Goal: Task Accomplishment & Management: Manage account settings

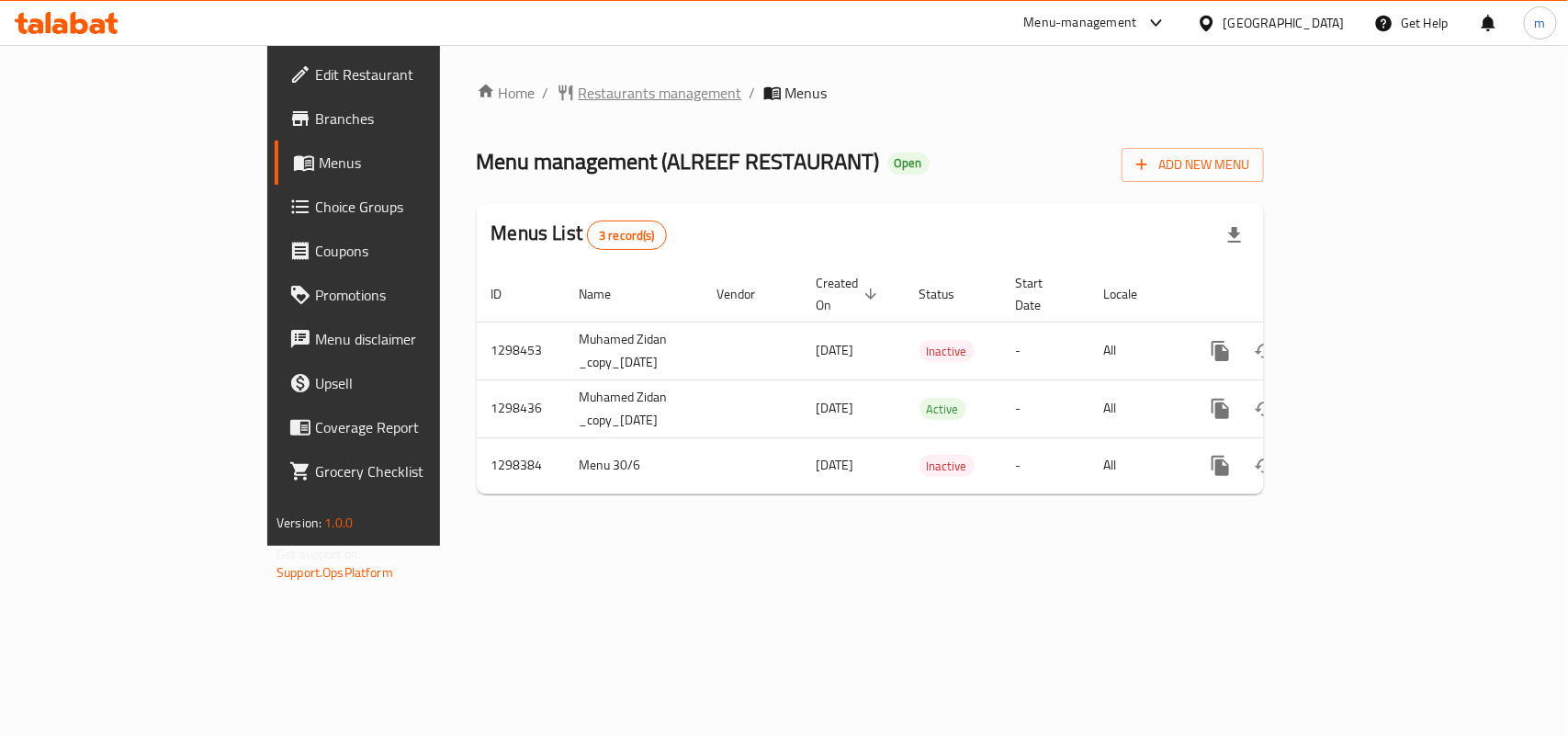
click at [578, 83] on span "Restaurants management" at bounding box center [660, 93] width 163 height 22
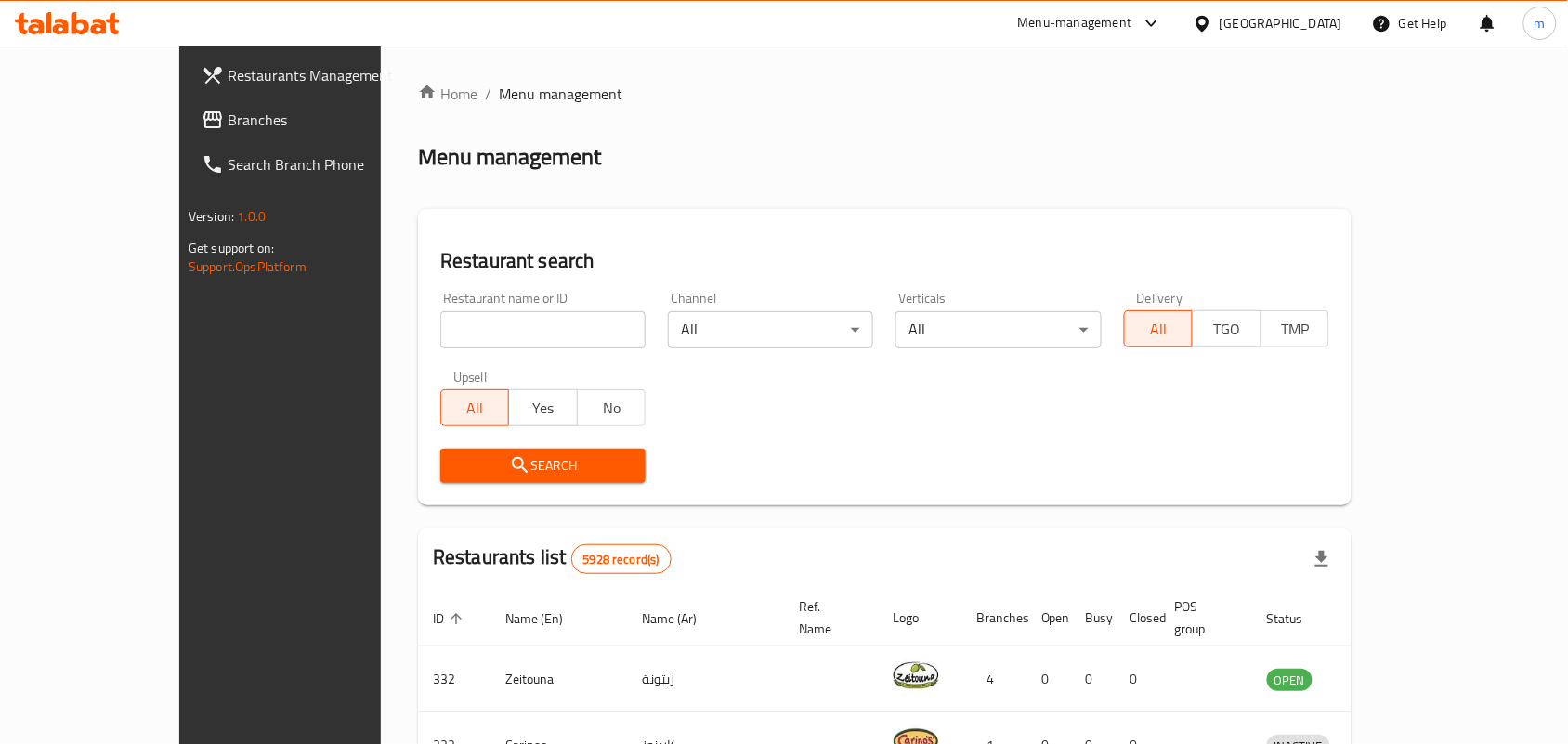
click at [511, 336] on input "search" at bounding box center [543, 329] width 205 height 37
paste input "700917"
type input "700917"
click button "Search" at bounding box center [543, 465] width 205 height 34
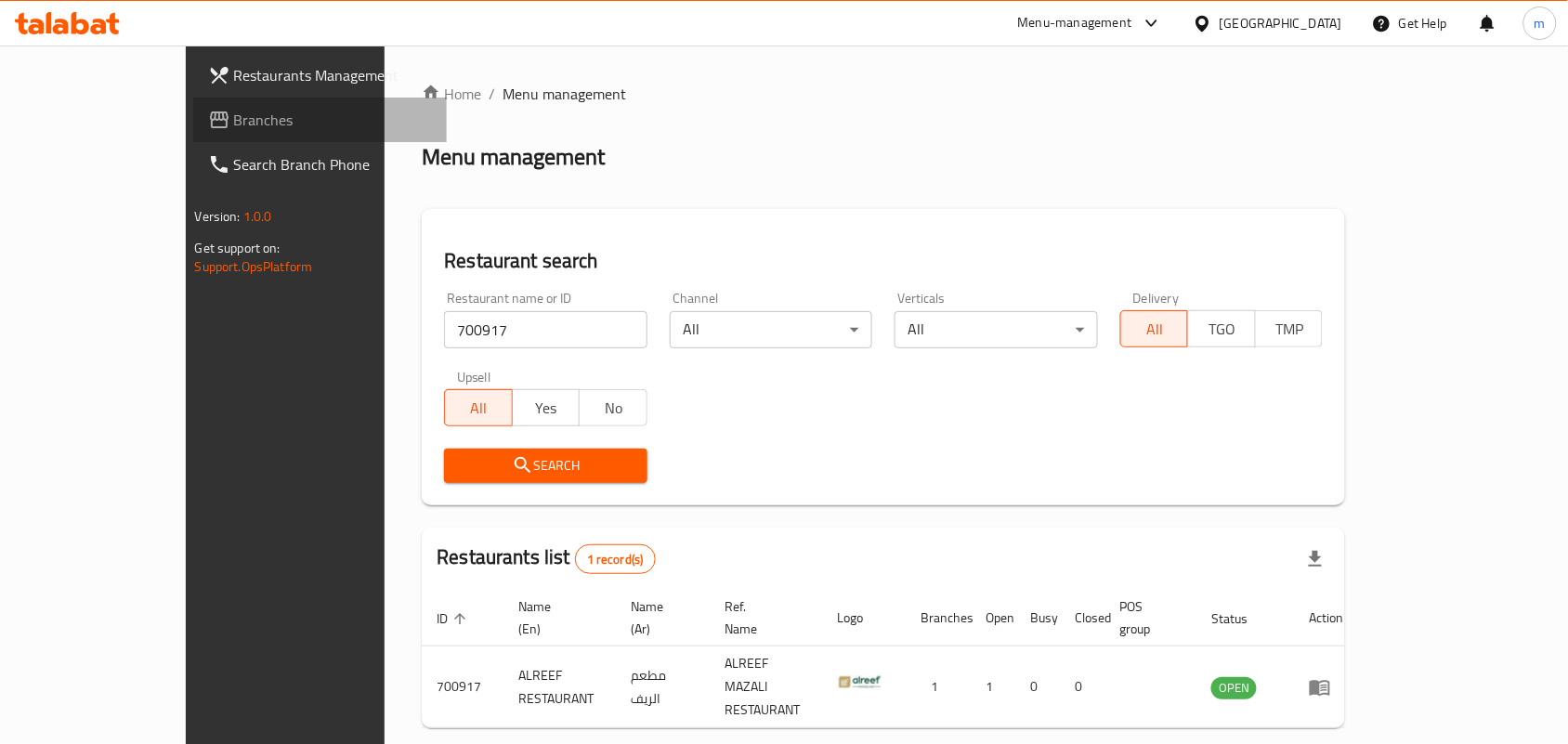
click at [234, 126] on span "Branches" at bounding box center [333, 119] width 199 height 22
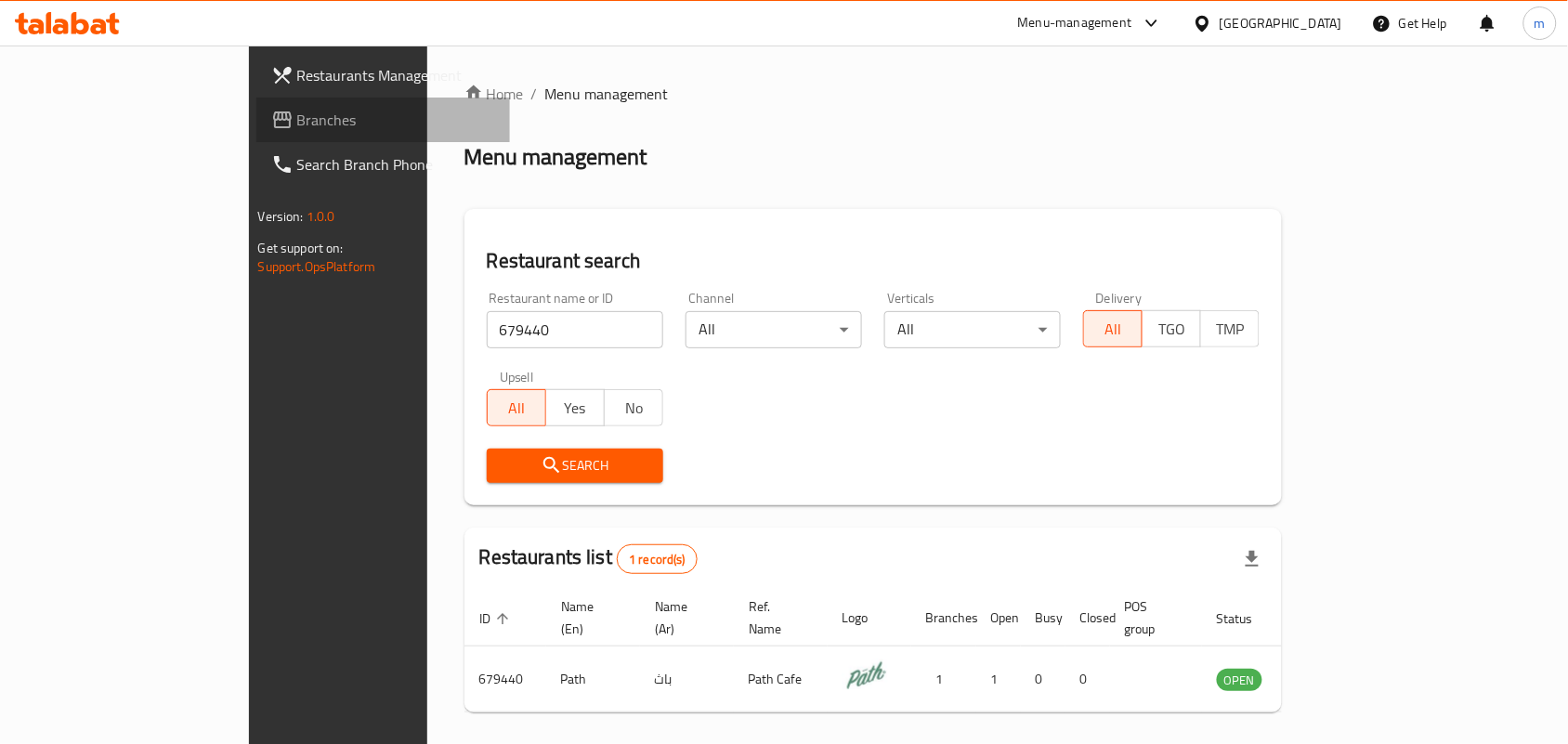
click at [297, 116] on span "Branches" at bounding box center [396, 119] width 199 height 22
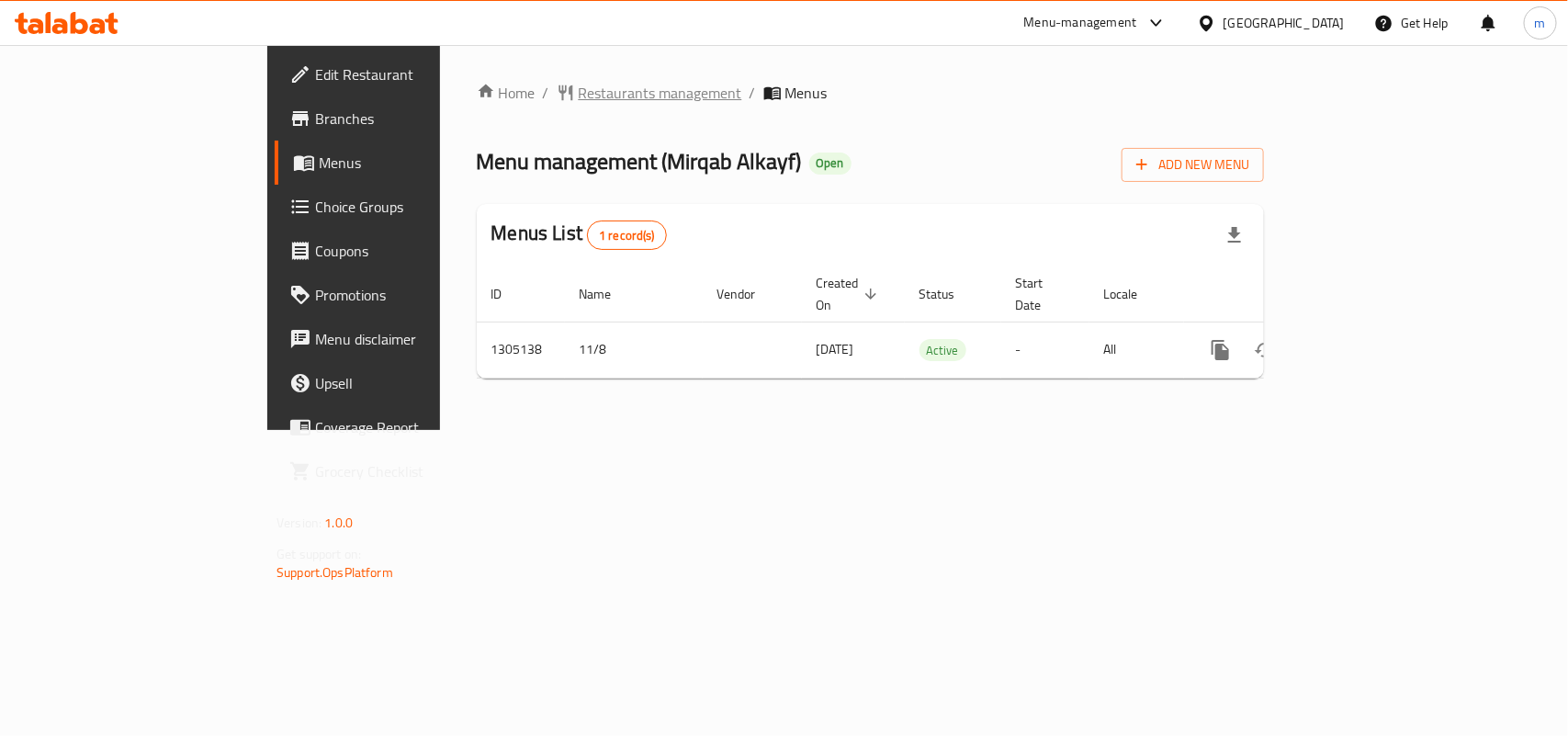
click at [578, 82] on span "Restaurants management" at bounding box center [660, 93] width 163 height 22
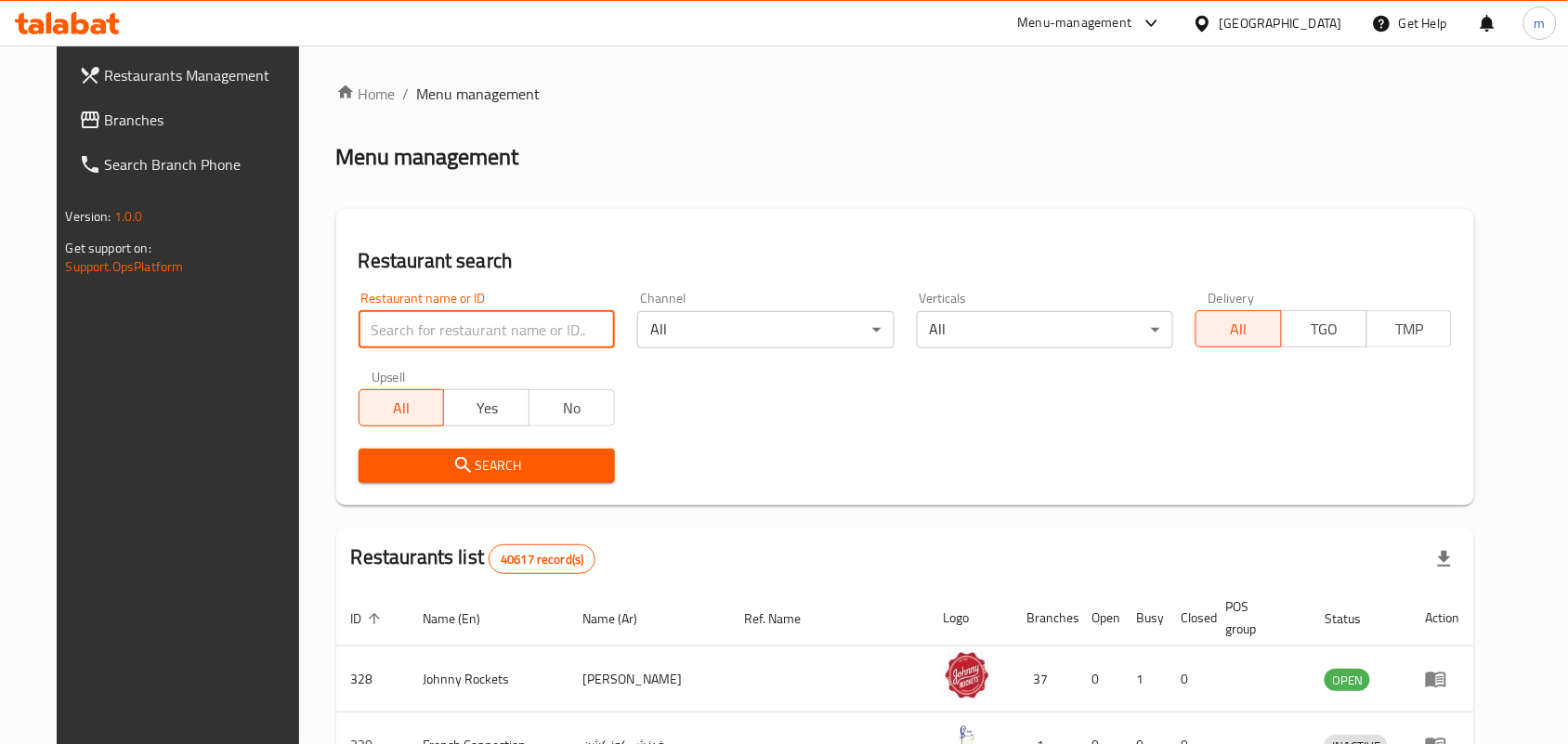
click at [476, 331] on input "search" at bounding box center [487, 329] width 256 height 37
paste input "703553"
type input "703553"
click button "Search" at bounding box center [487, 465] width 256 height 34
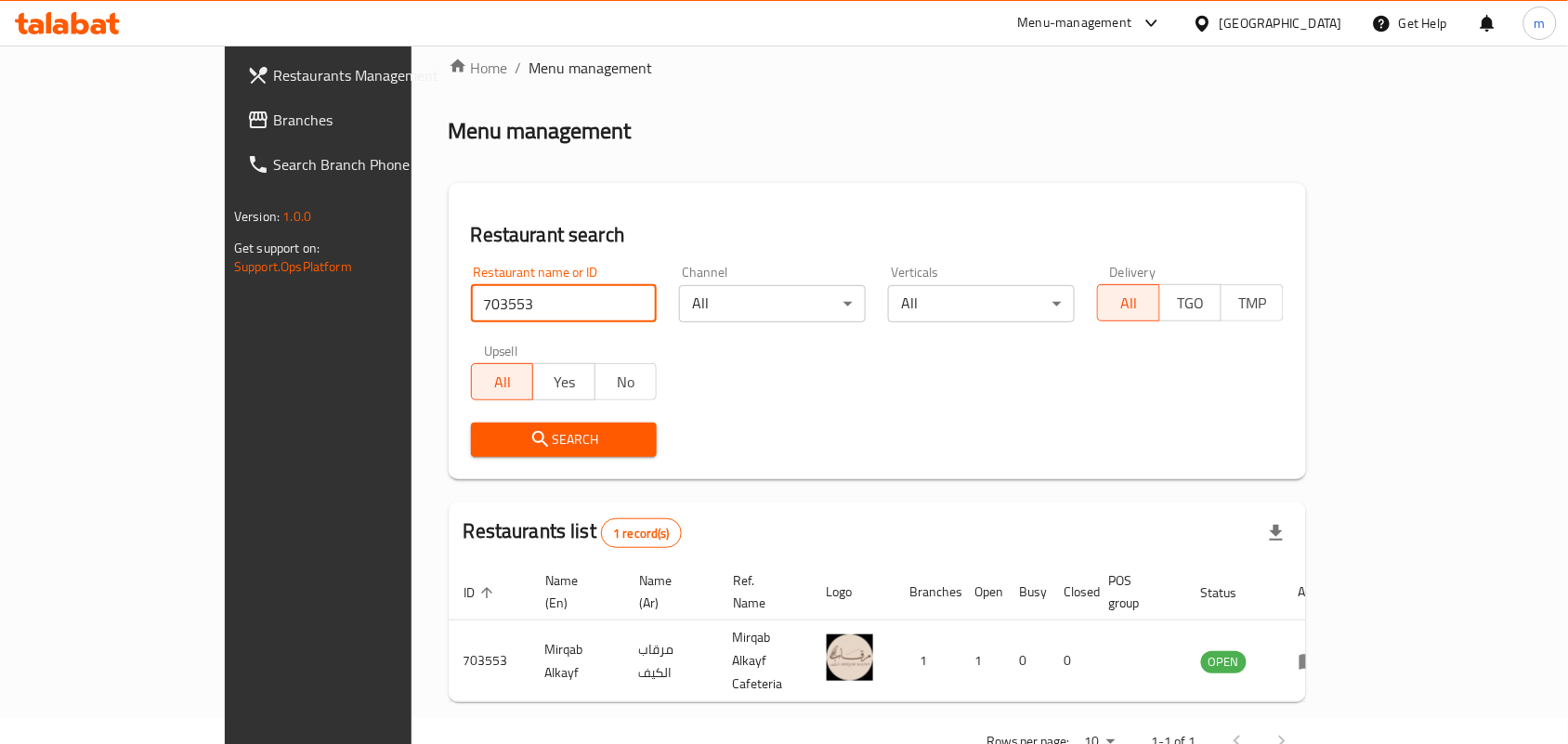
scroll to position [48, 0]
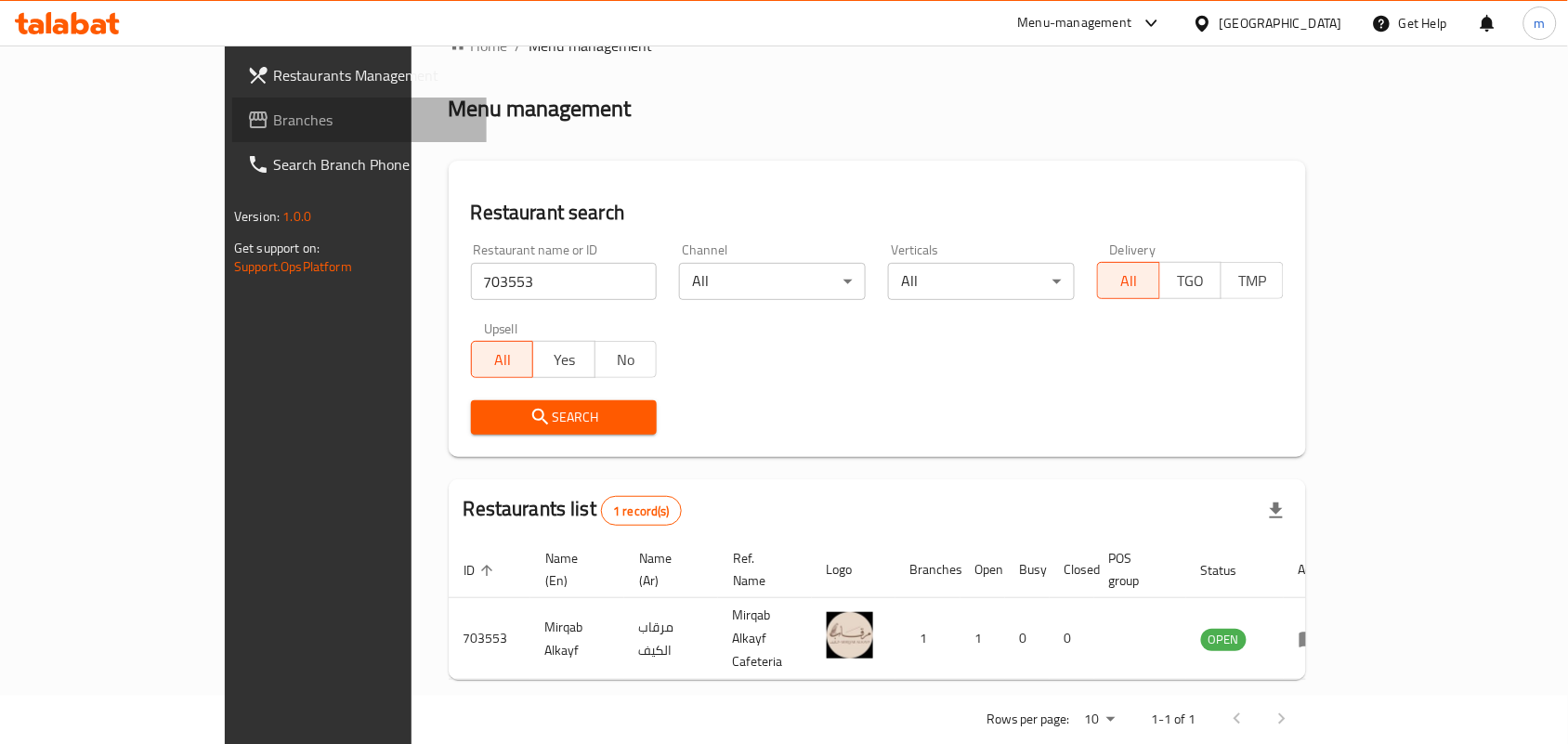
click at [273, 118] on span "Branches" at bounding box center [372, 119] width 199 height 22
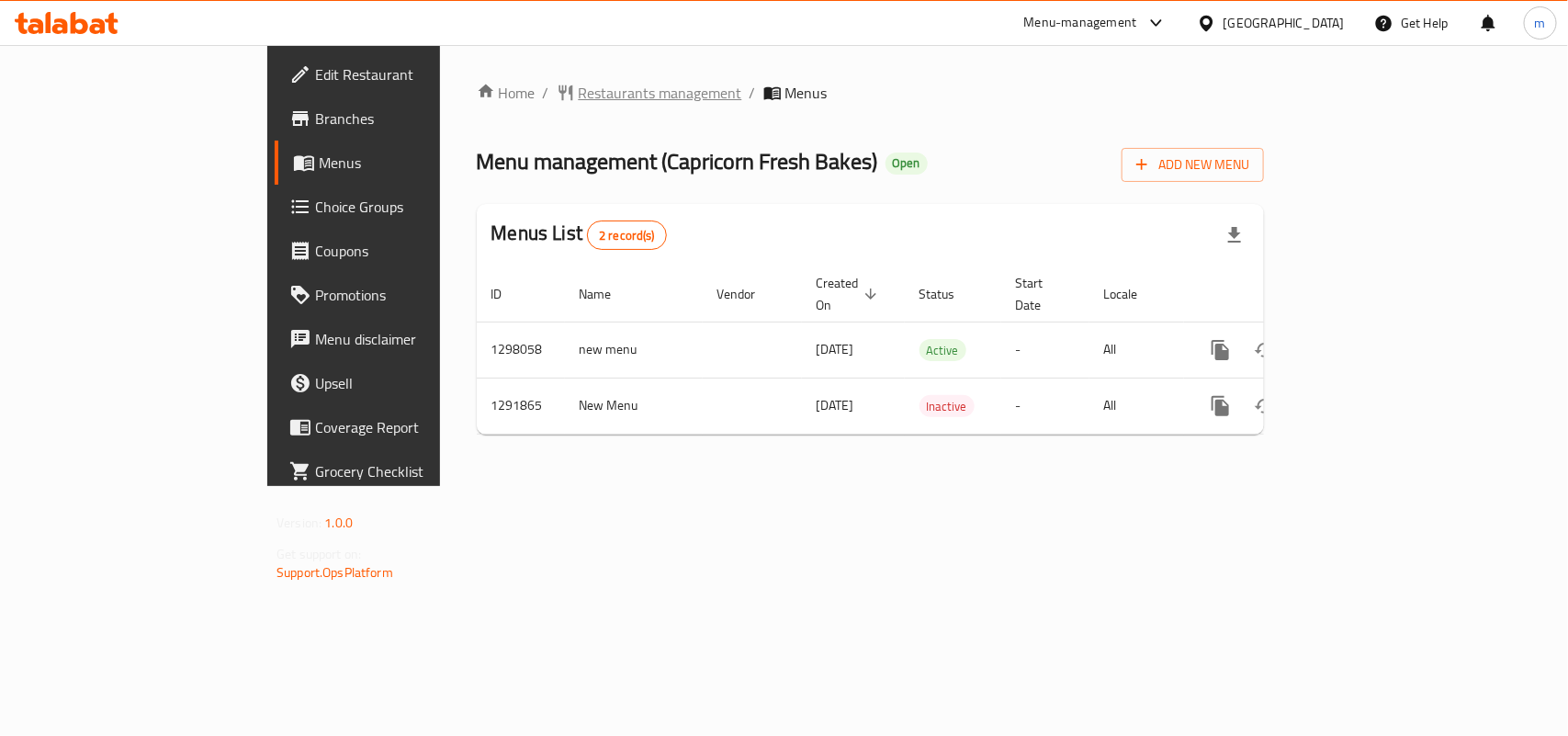
click at [578, 90] on span "Restaurants management" at bounding box center [660, 93] width 163 height 22
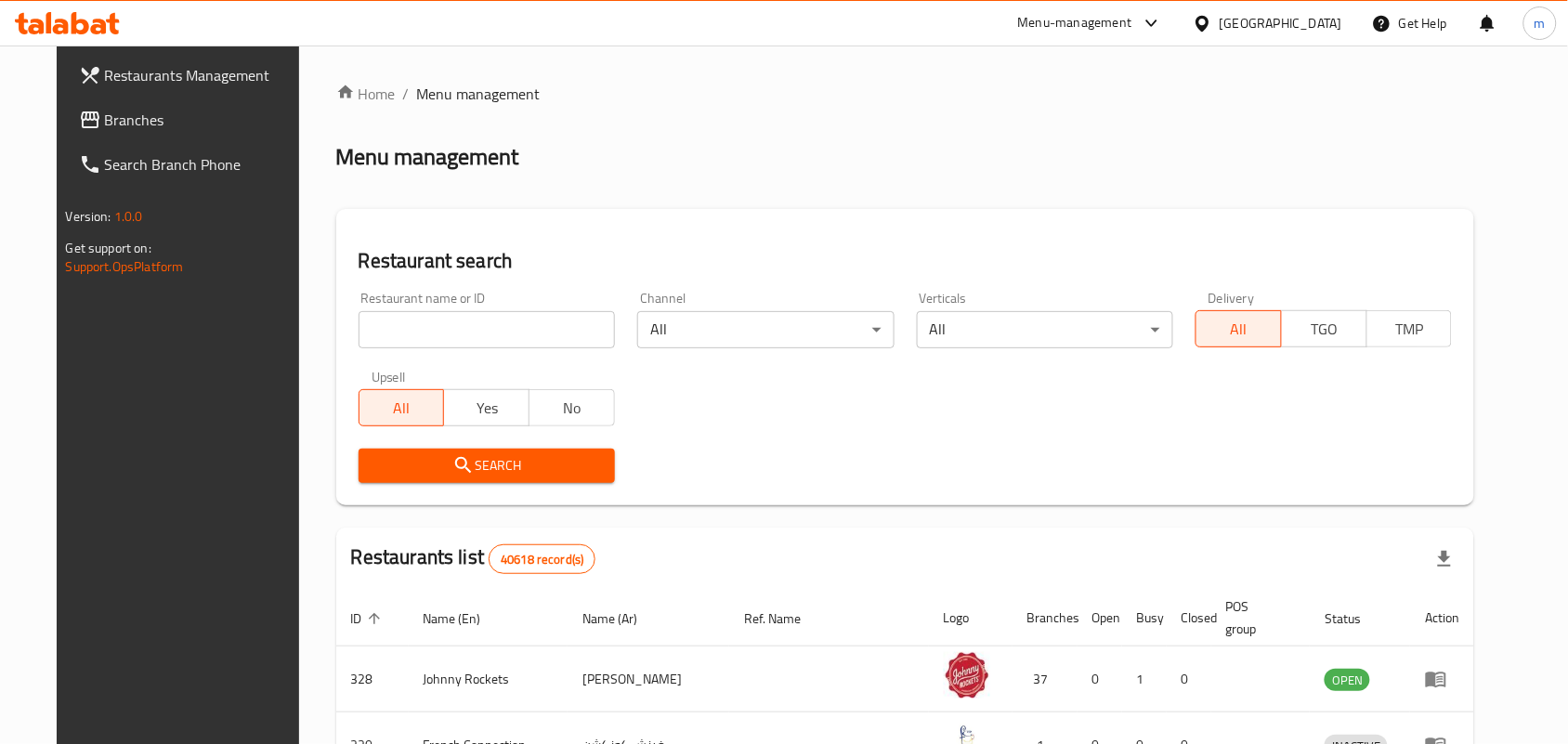
click at [460, 302] on div "Restaurant name or ID Restaurant name or ID" at bounding box center [487, 320] width 256 height 57
click at [455, 323] on input "search" at bounding box center [487, 329] width 256 height 37
paste input "698362"
type input "698362"
click button "Search" at bounding box center [487, 465] width 256 height 34
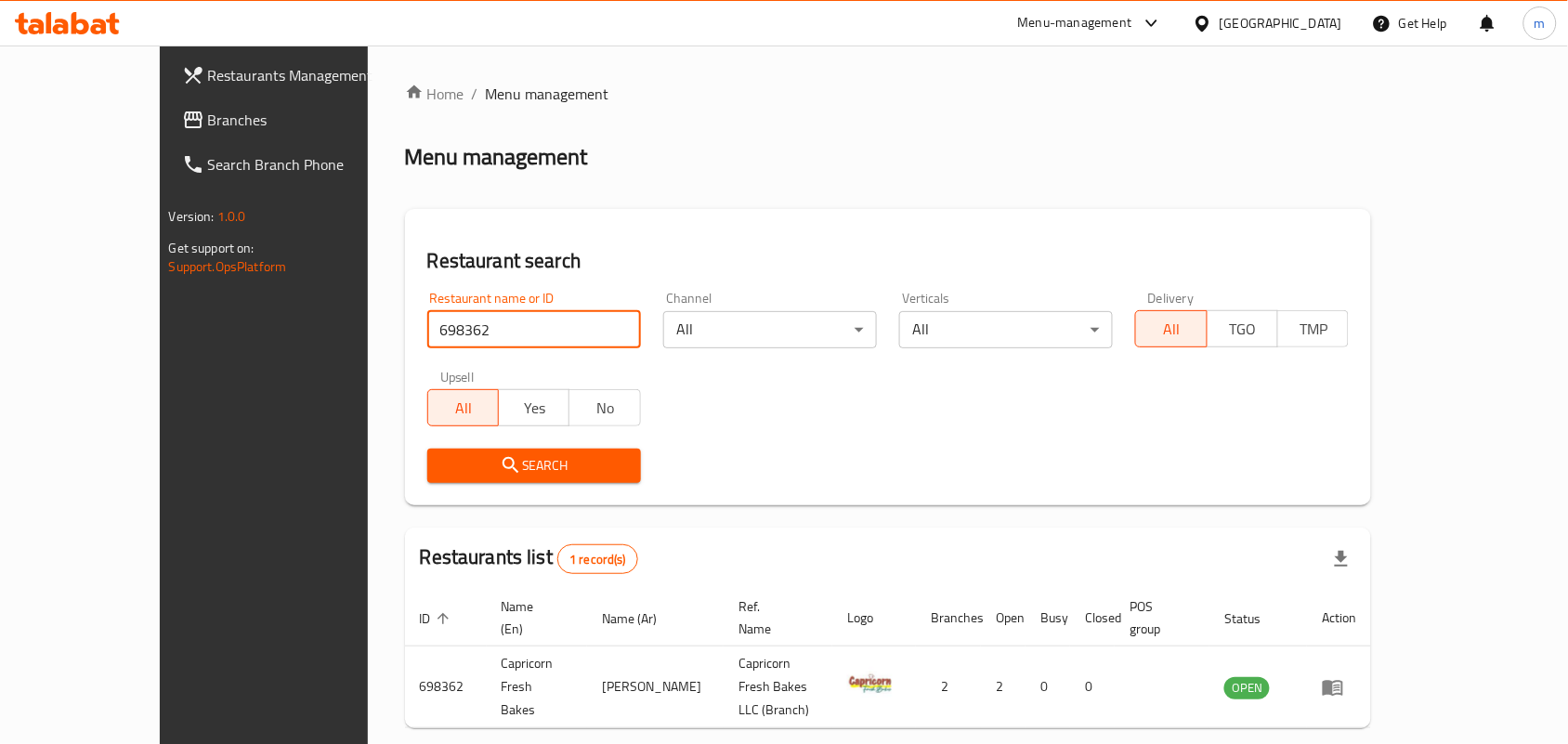
click at [208, 121] on span "Branches" at bounding box center [307, 119] width 199 height 22
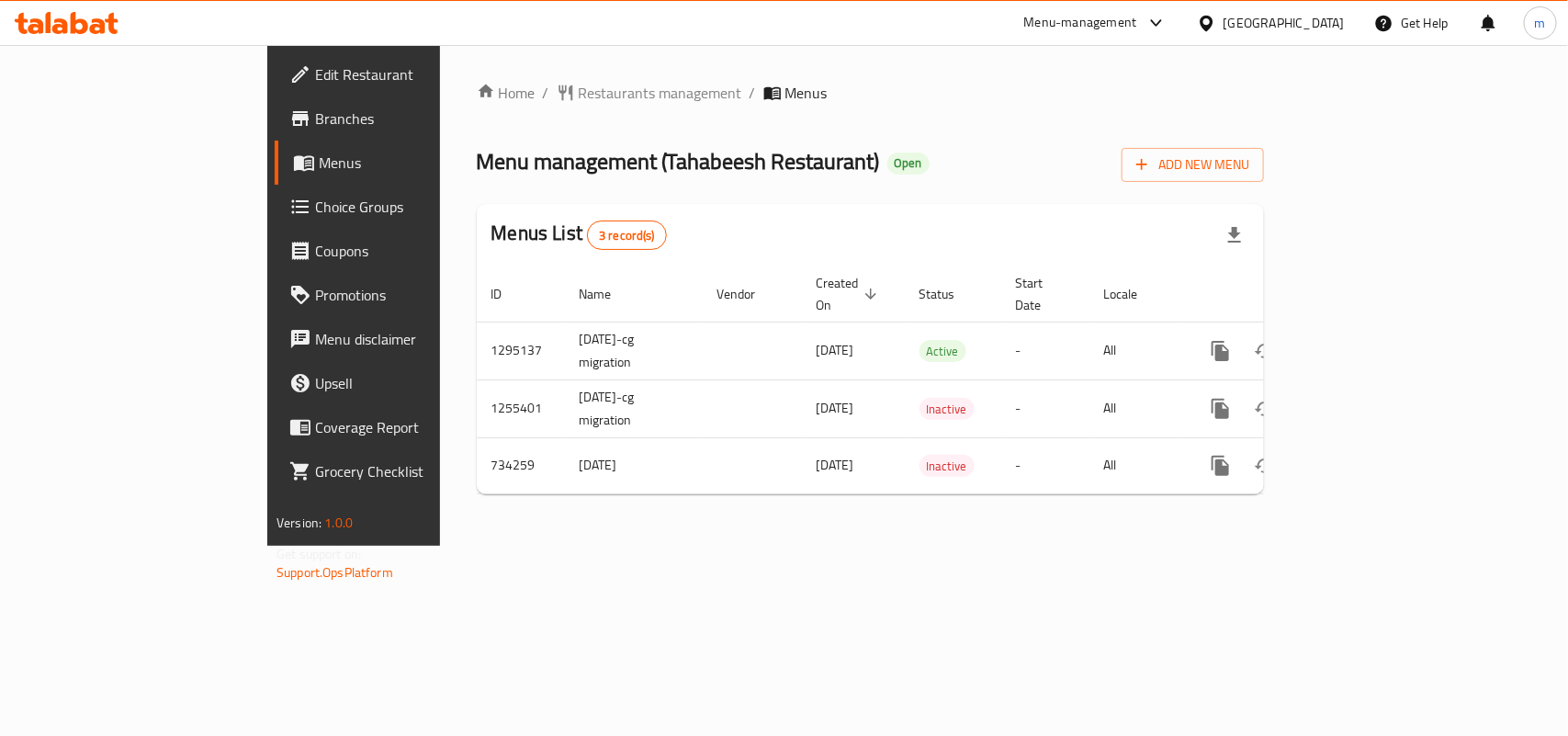
click at [578, 87] on span "Restaurants management" at bounding box center [660, 93] width 163 height 22
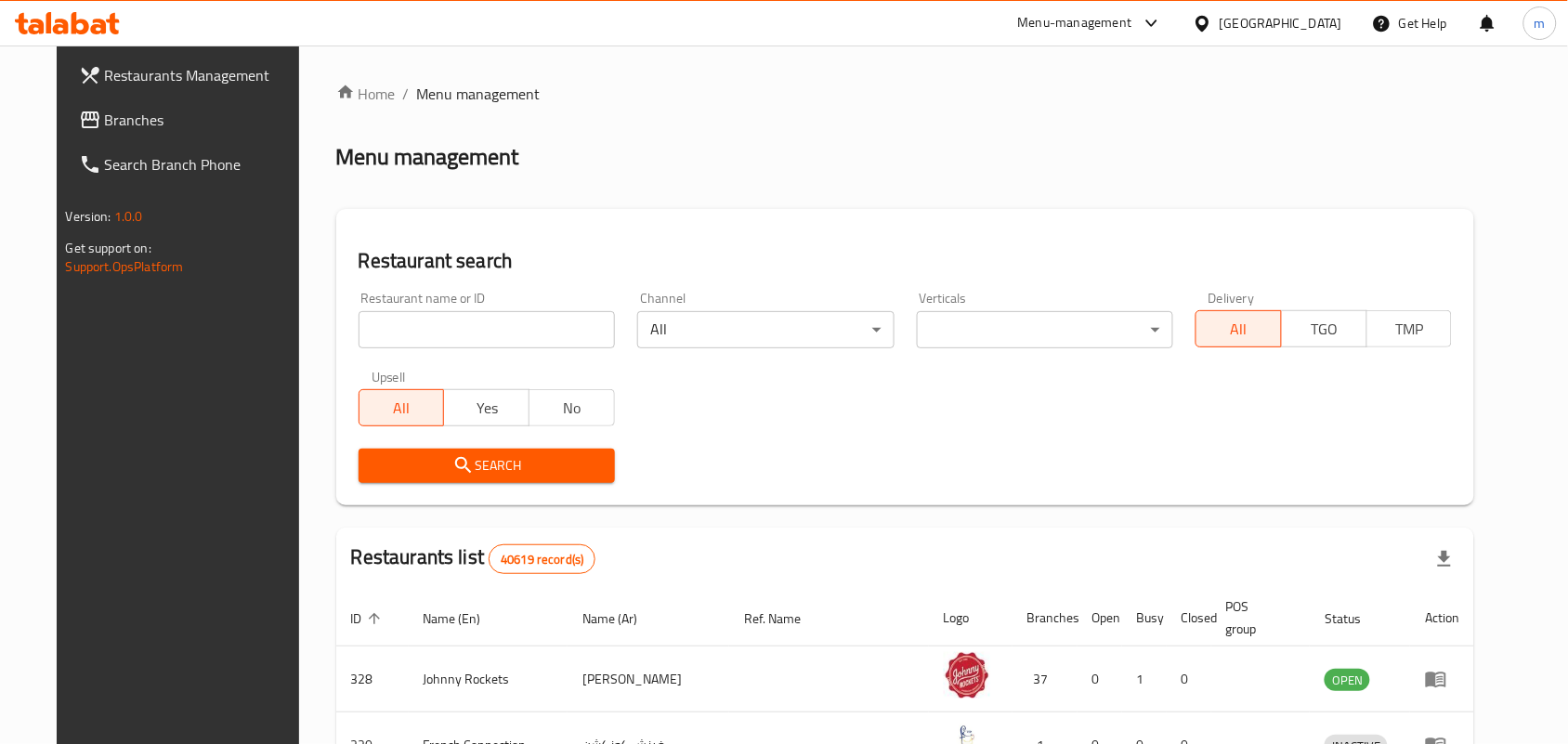
click at [429, 332] on input "search" at bounding box center [487, 329] width 256 height 37
paste input "647006"
type input "647006"
click button "Search" at bounding box center [487, 465] width 256 height 34
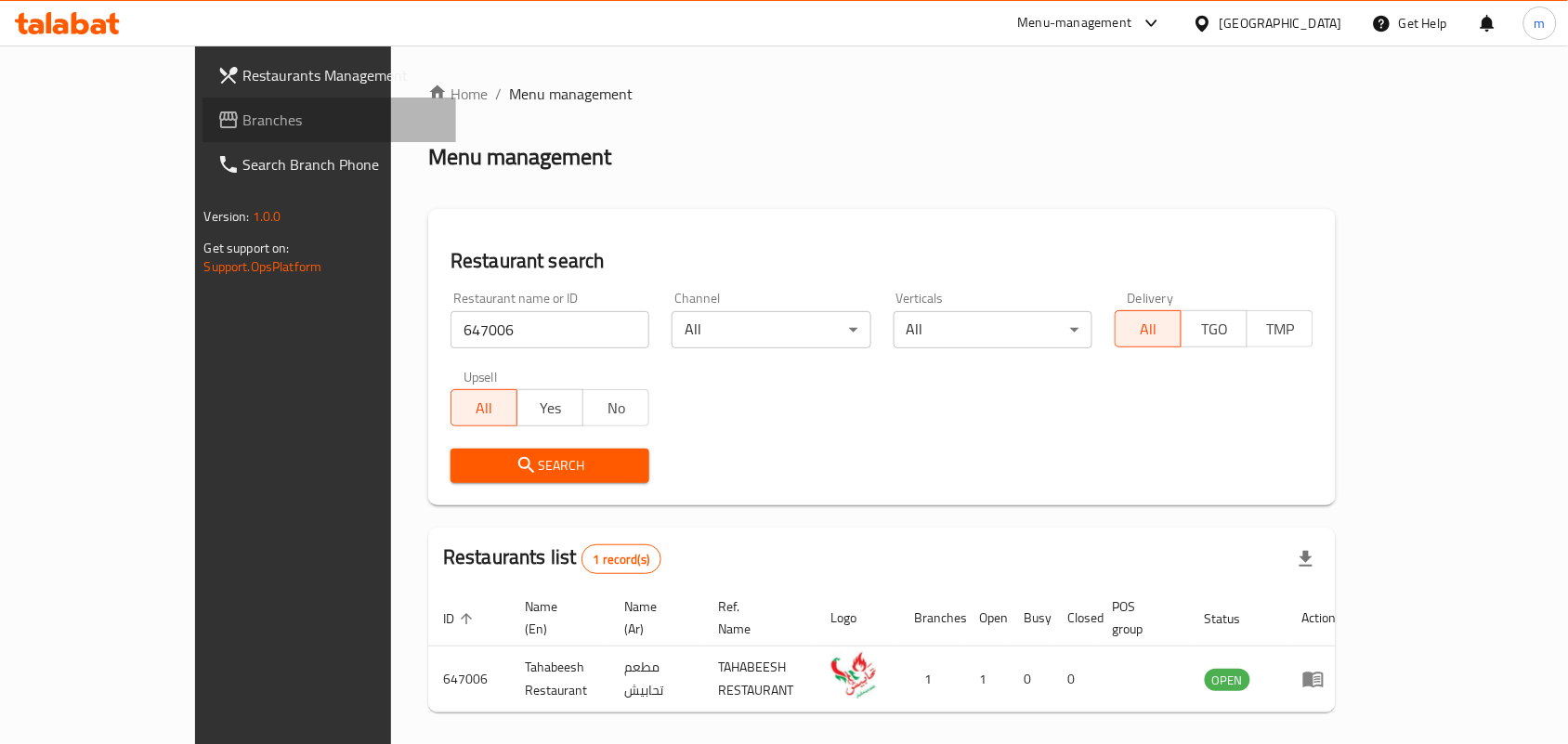
click at [244, 120] on span "Branches" at bounding box center [342, 119] width 199 height 22
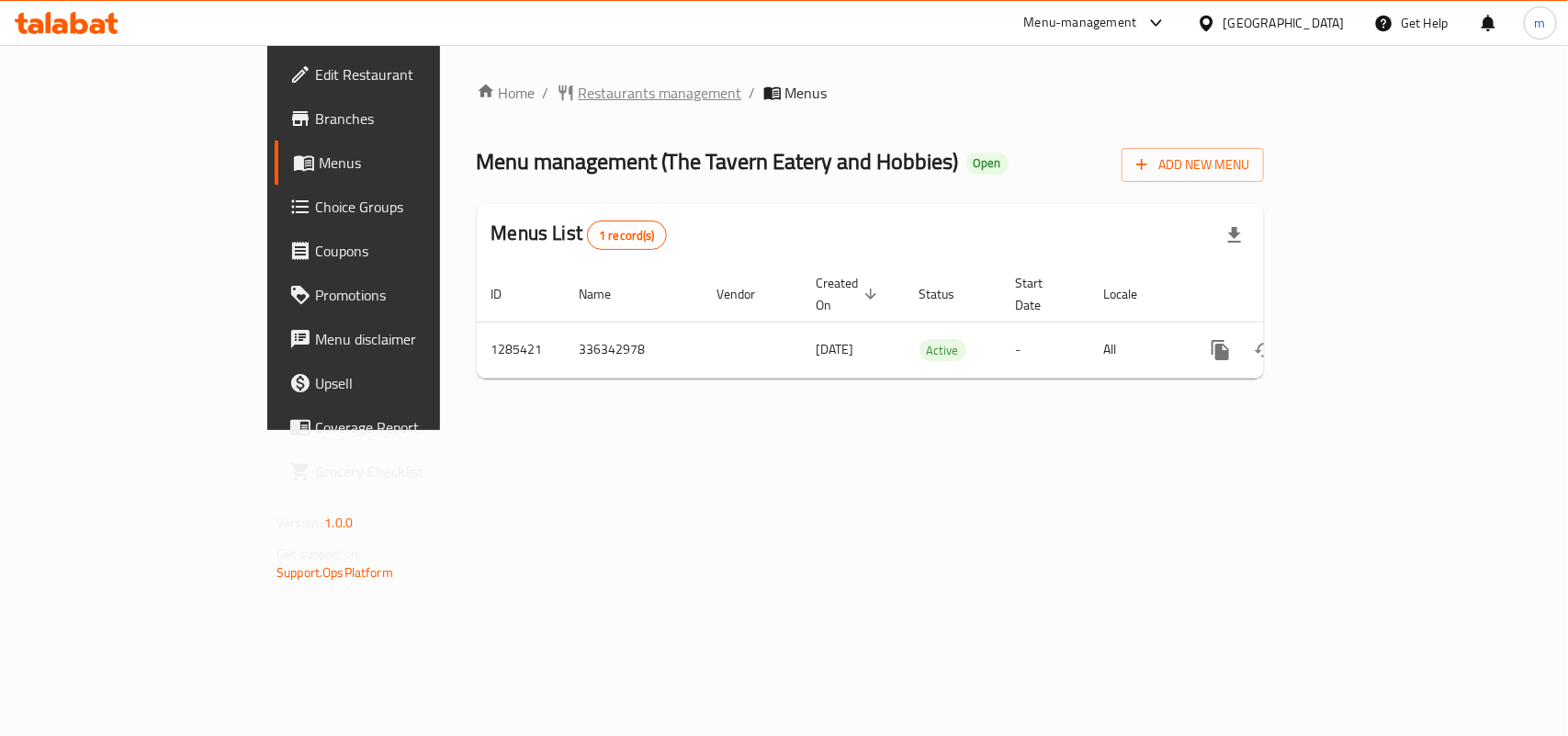
click at [578, 90] on span "Restaurants management" at bounding box center [660, 93] width 163 height 22
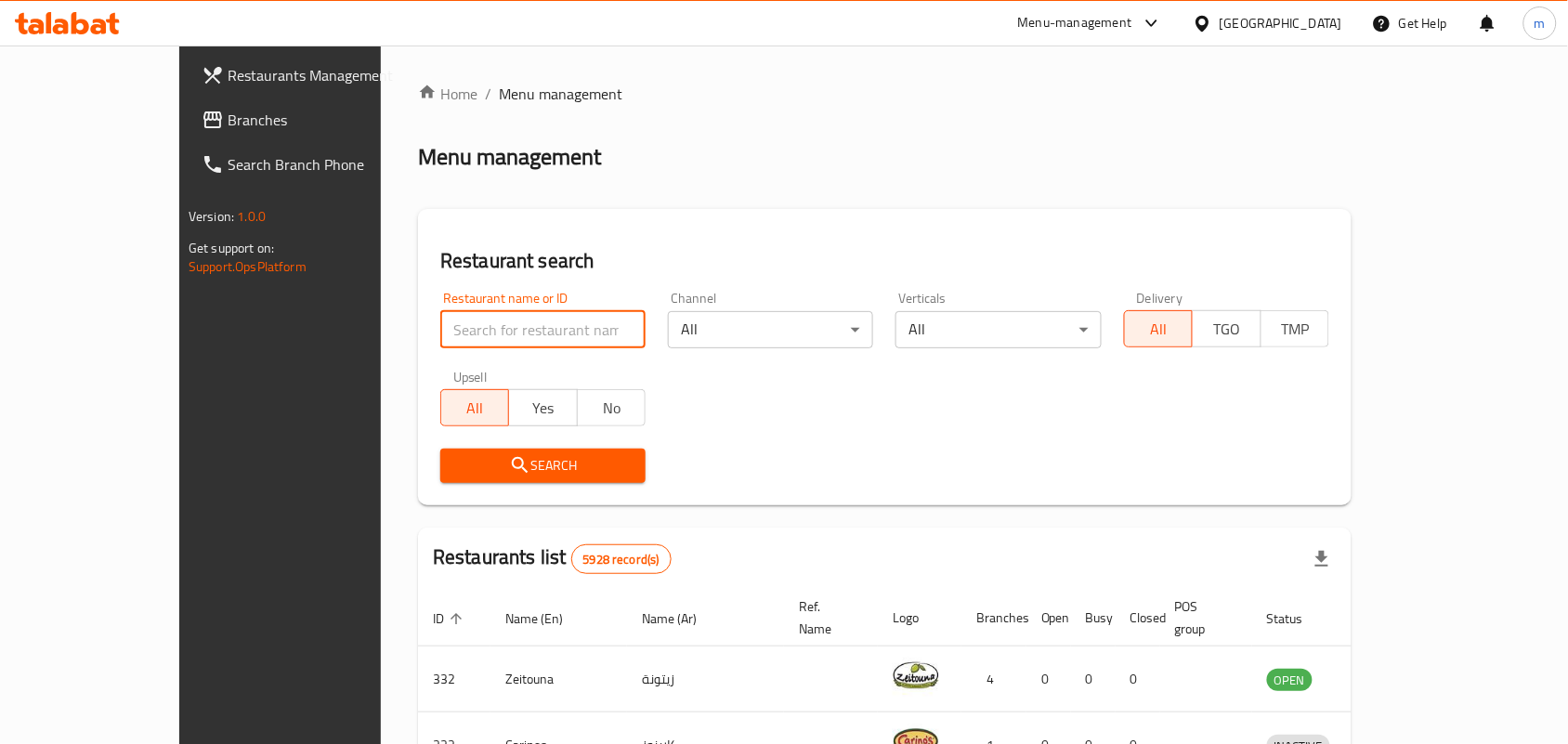
click at [463, 319] on input "search" at bounding box center [543, 329] width 205 height 37
paste input "695949"
type input "695949"
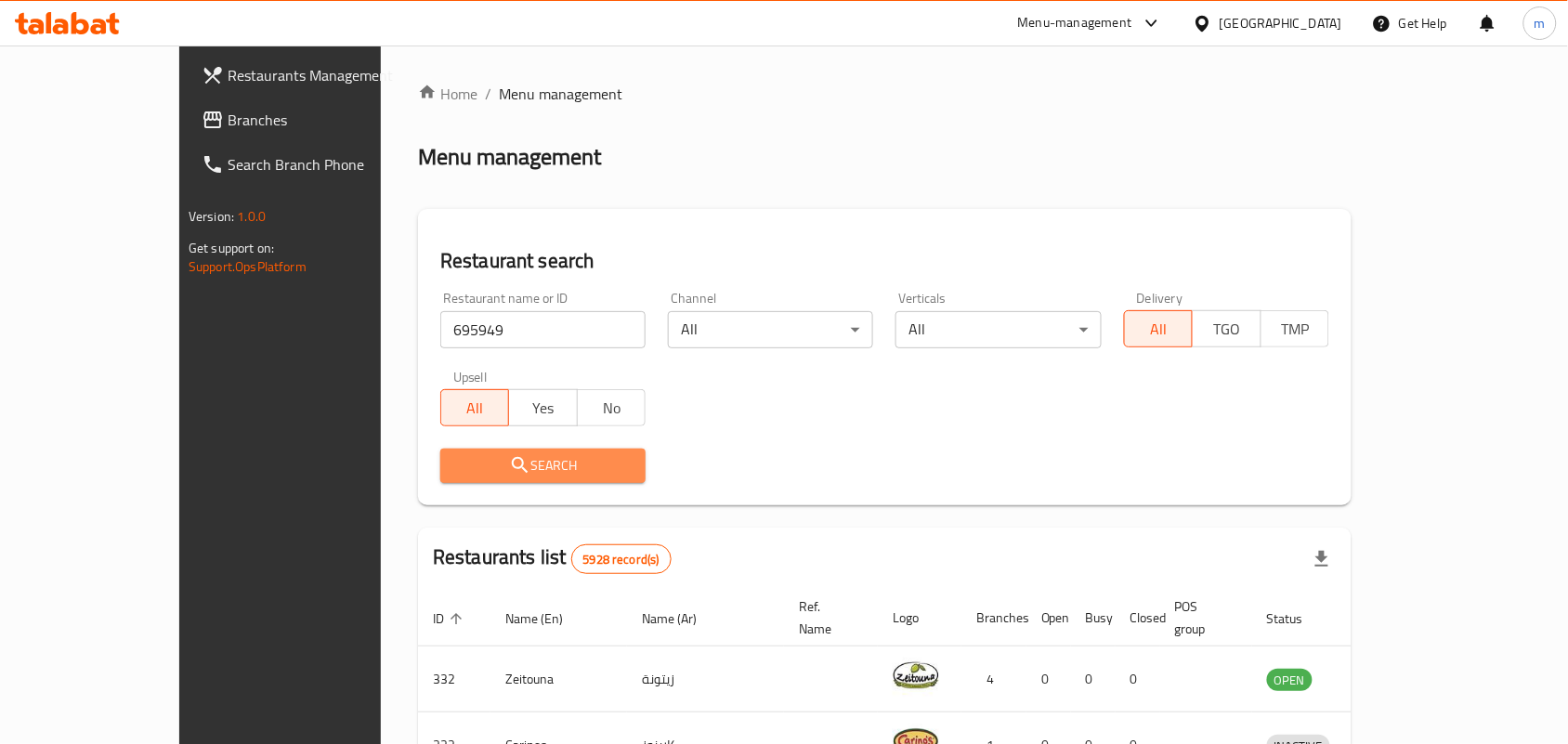
click at [509, 466] on icon "submit" at bounding box center [519, 464] width 22 height 22
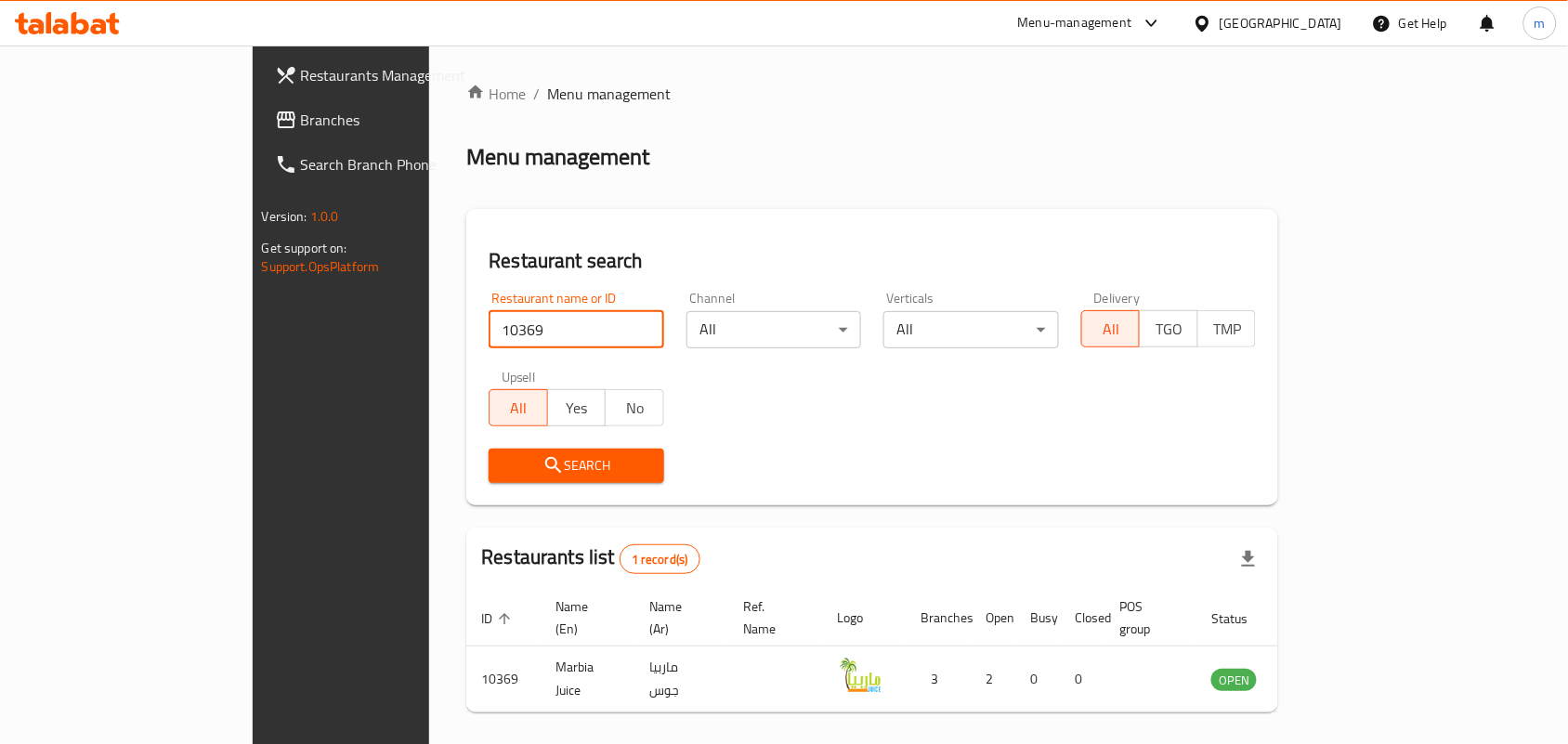
click at [301, 119] on span "Branches" at bounding box center [400, 119] width 199 height 22
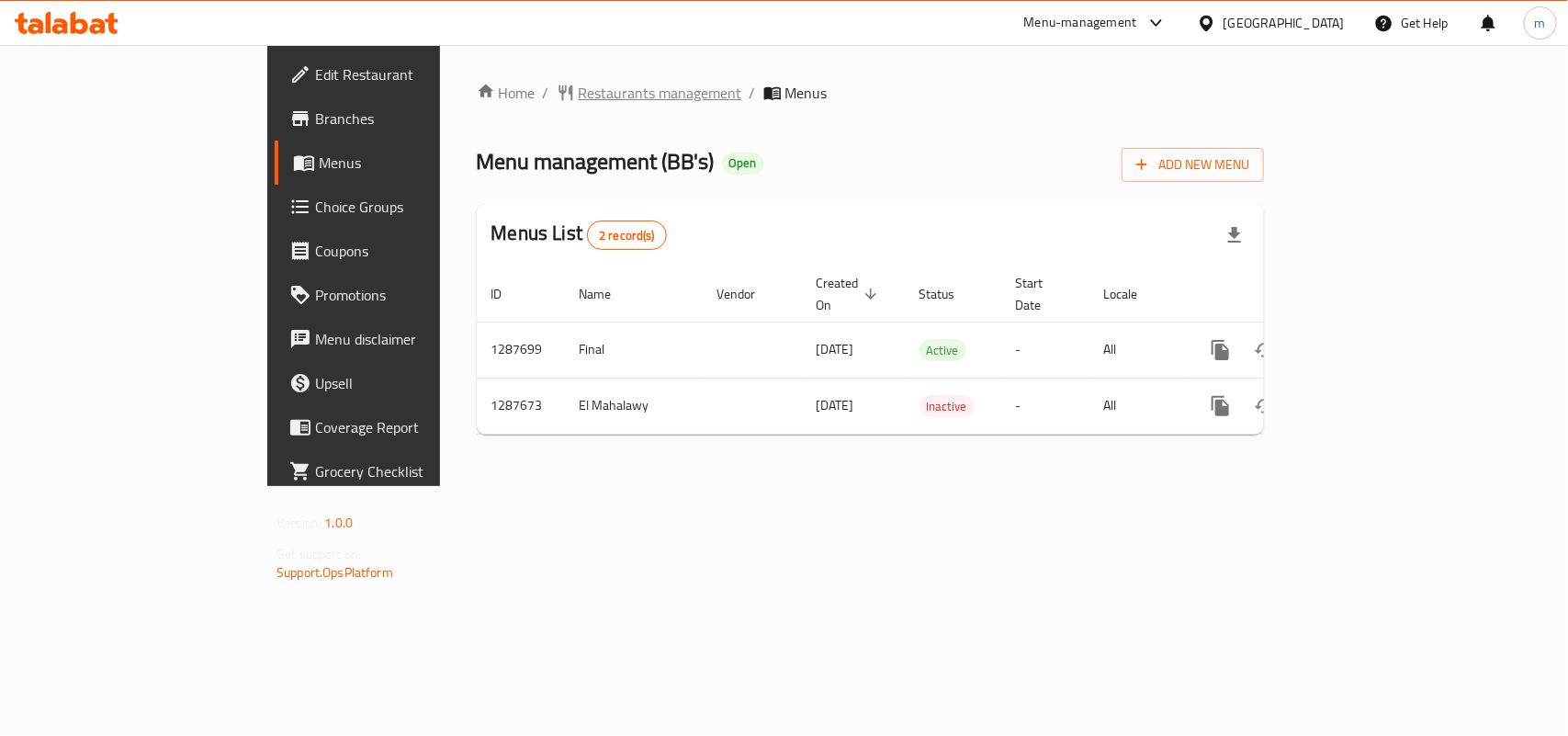
click at [578, 88] on span "Restaurants management" at bounding box center [660, 93] width 163 height 22
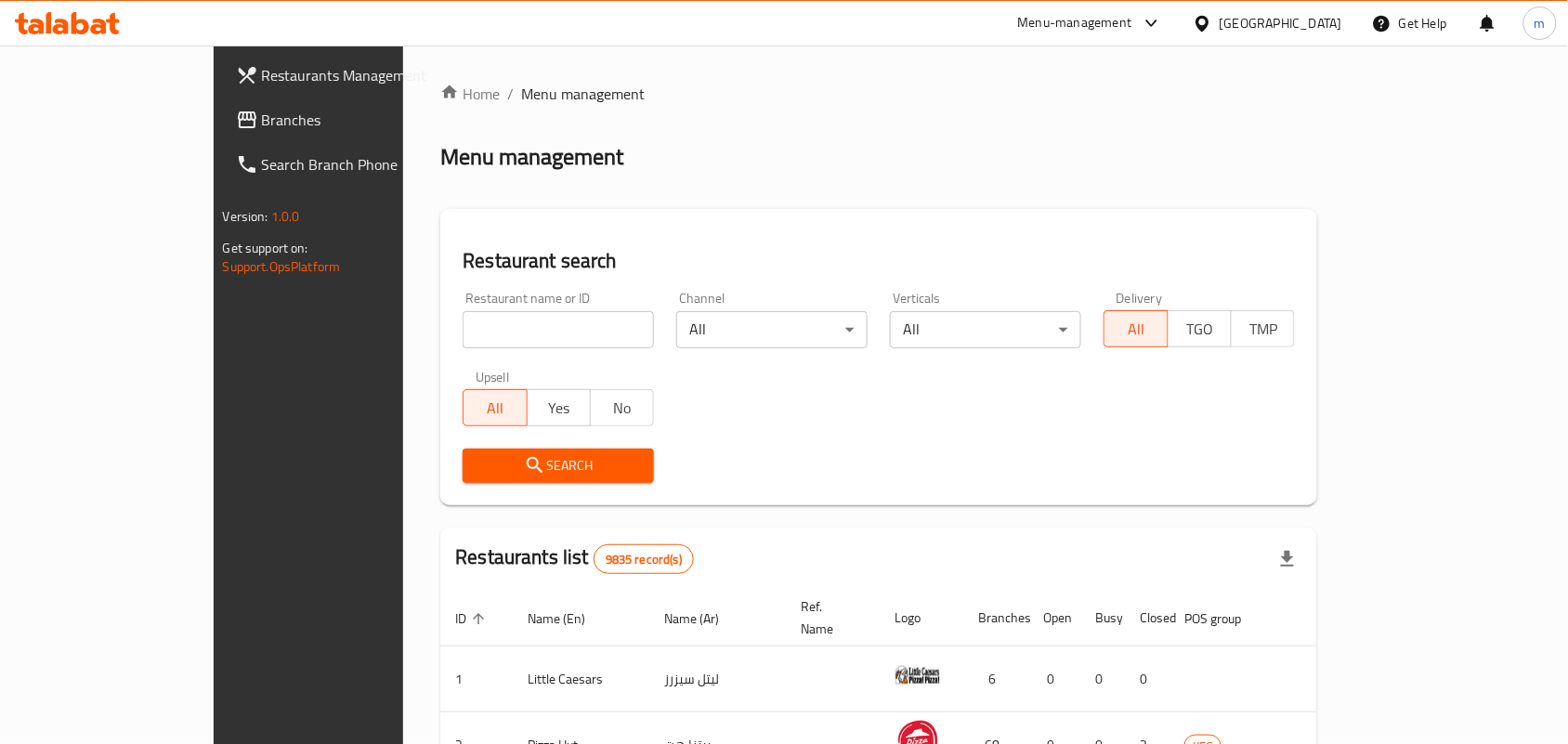
click at [463, 329] on input "search" at bounding box center [559, 329] width 192 height 37
paste input "696829"
type input "696829"
click button "Search" at bounding box center [559, 465] width 192 height 34
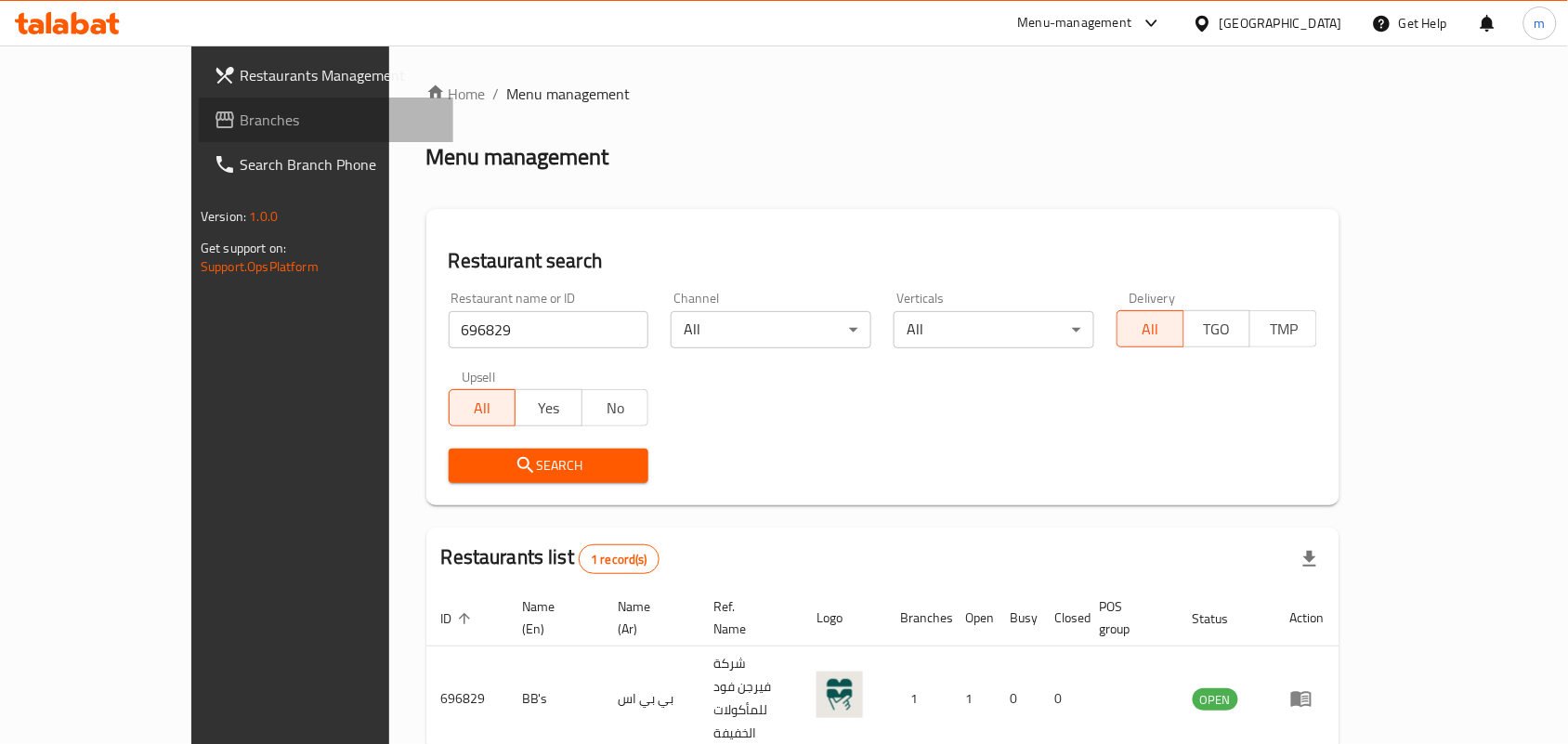
click at [240, 121] on span "Branches" at bounding box center [338, 119] width 199 height 22
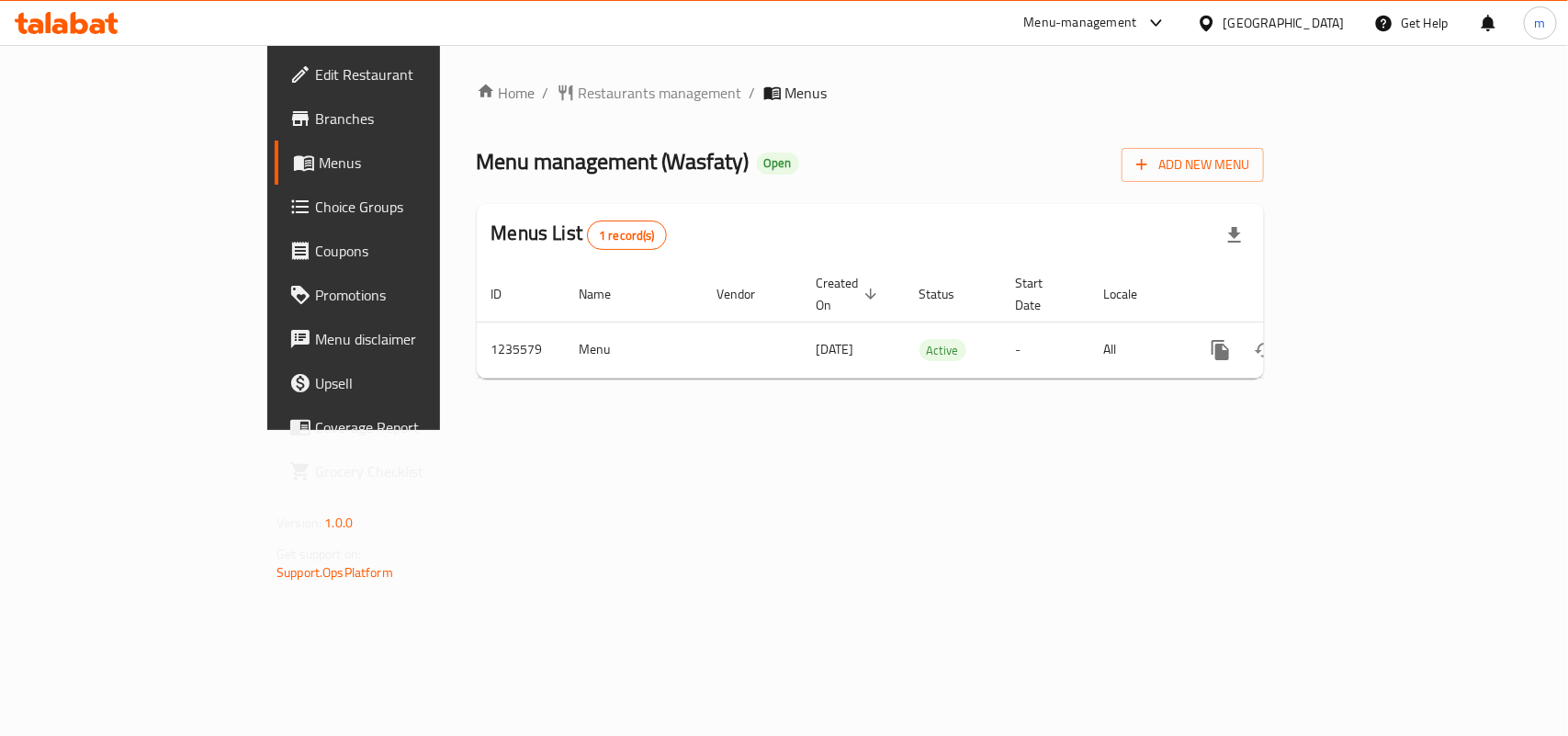
click at [578, 88] on span "Restaurants management" at bounding box center [660, 93] width 163 height 22
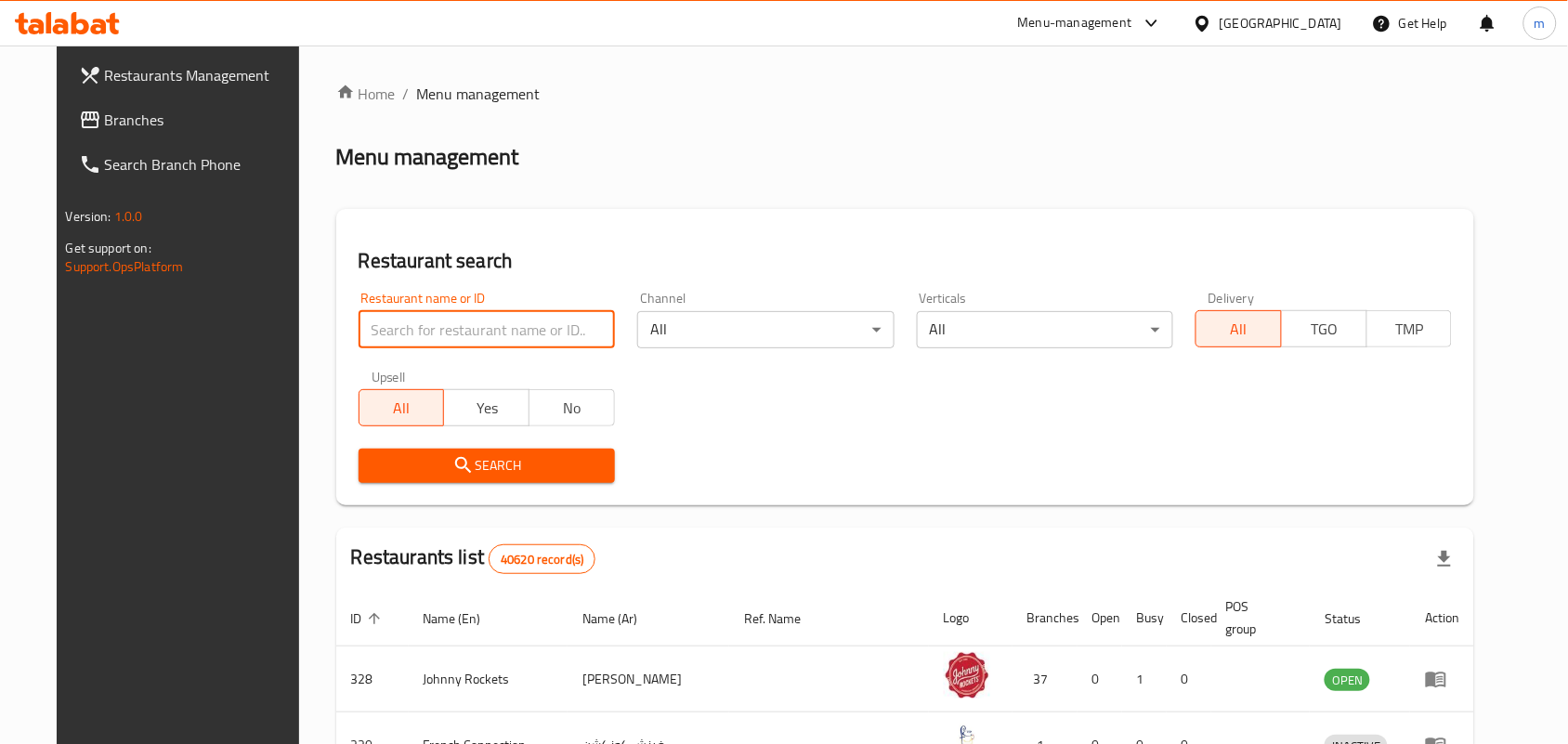
click at [473, 323] on input "search" at bounding box center [487, 329] width 256 height 37
paste input "678776"
type input "678776"
click button "Search" at bounding box center [487, 465] width 256 height 34
